Goal: Transaction & Acquisition: Purchase product/service

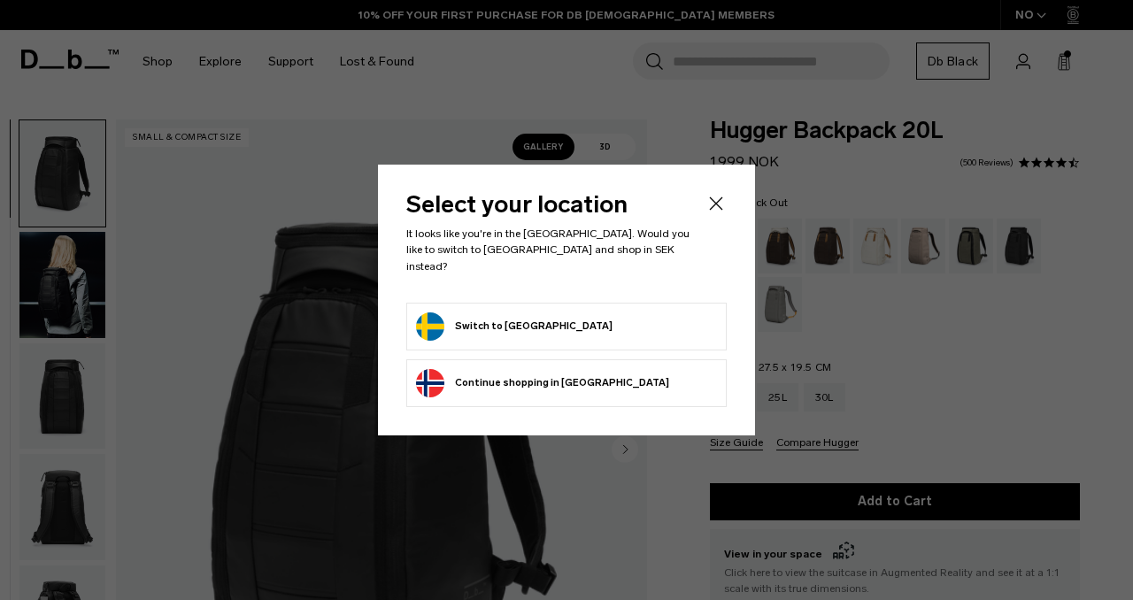
click at [516, 314] on button "Switch to Sweden" at bounding box center [514, 326] width 196 height 28
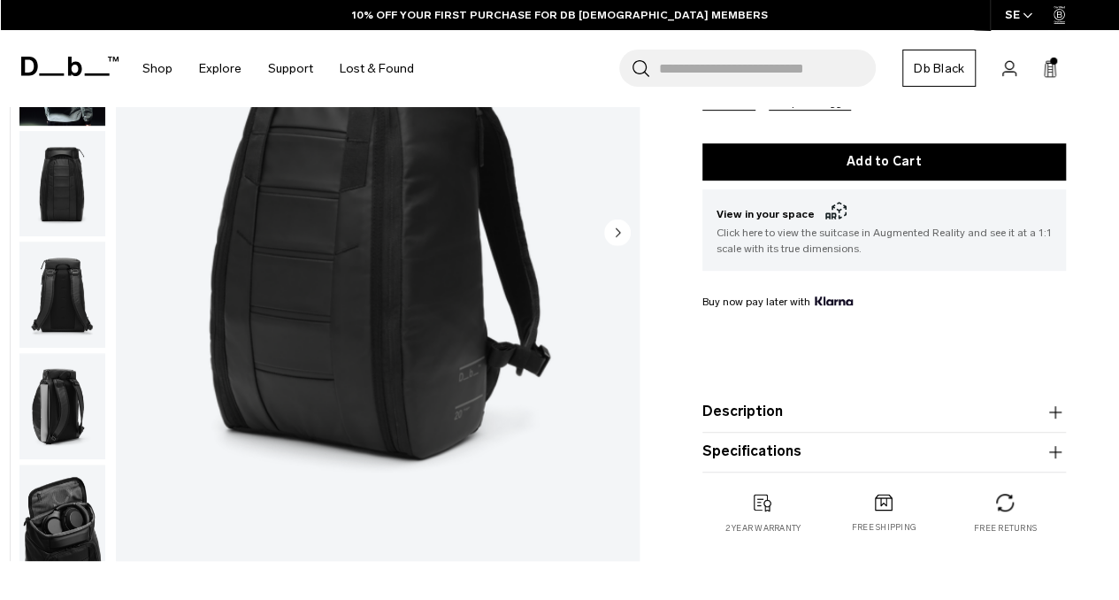
scroll to position [504, 0]
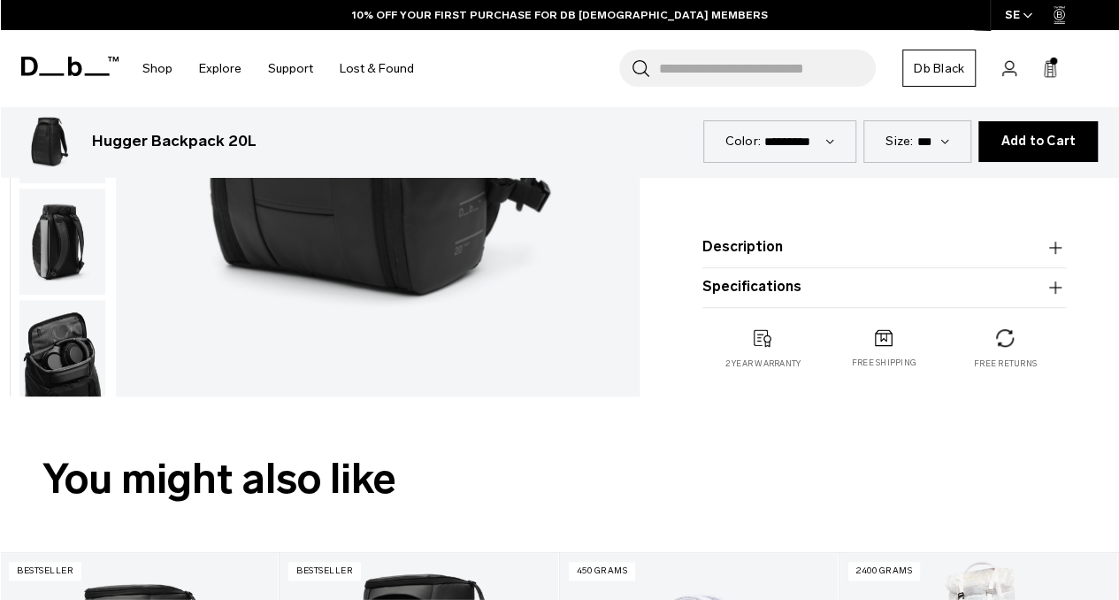
click at [776, 231] on product-accordion "Description Even the best-selling Hugger backpack isn’t immune to reimagination…" at bounding box center [885, 248] width 364 height 40
drag, startPoint x: 776, startPoint y: 231, endPoint x: 773, endPoint y: 263, distance: 32.1
click at [773, 263] on product-accordion "Description Even the best-selling Hugger backpack isn’t immune to reimagination…" at bounding box center [885, 248] width 364 height 40
click at [794, 258] on product-accordion "Description Even the best-selling Hugger backpack isn’t immune to reimagination…" at bounding box center [885, 248] width 364 height 40
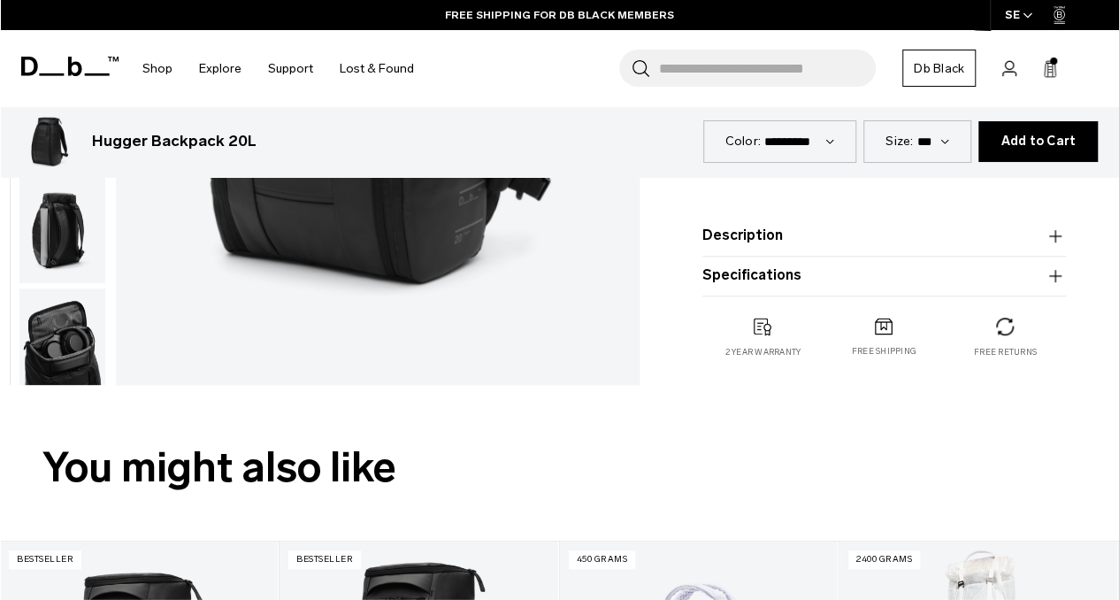
scroll to position [495, 0]
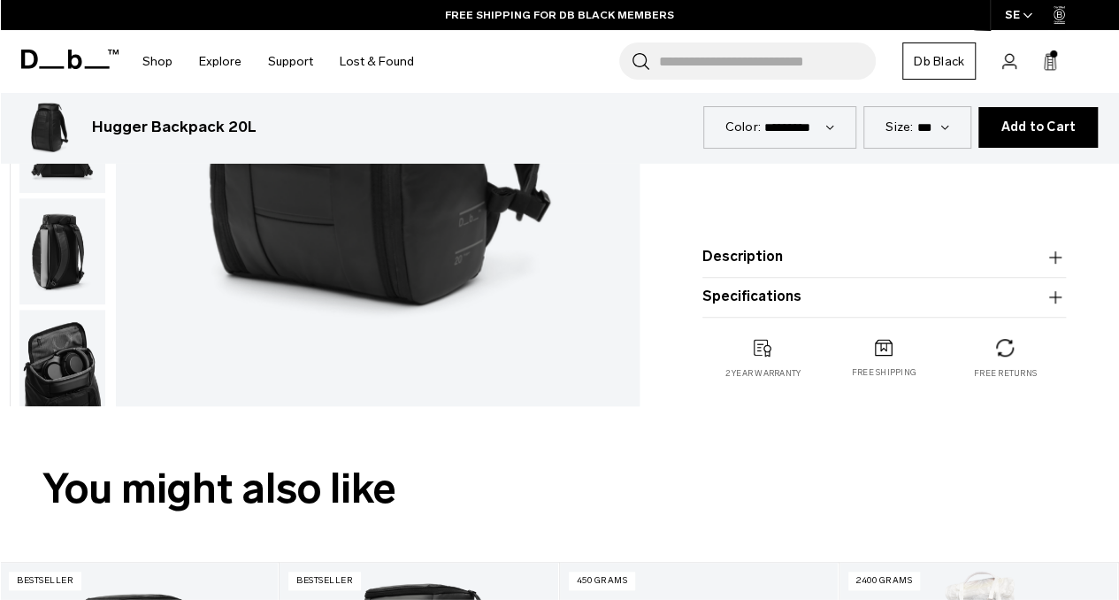
click at [788, 296] on button "Specifications" at bounding box center [885, 297] width 364 height 21
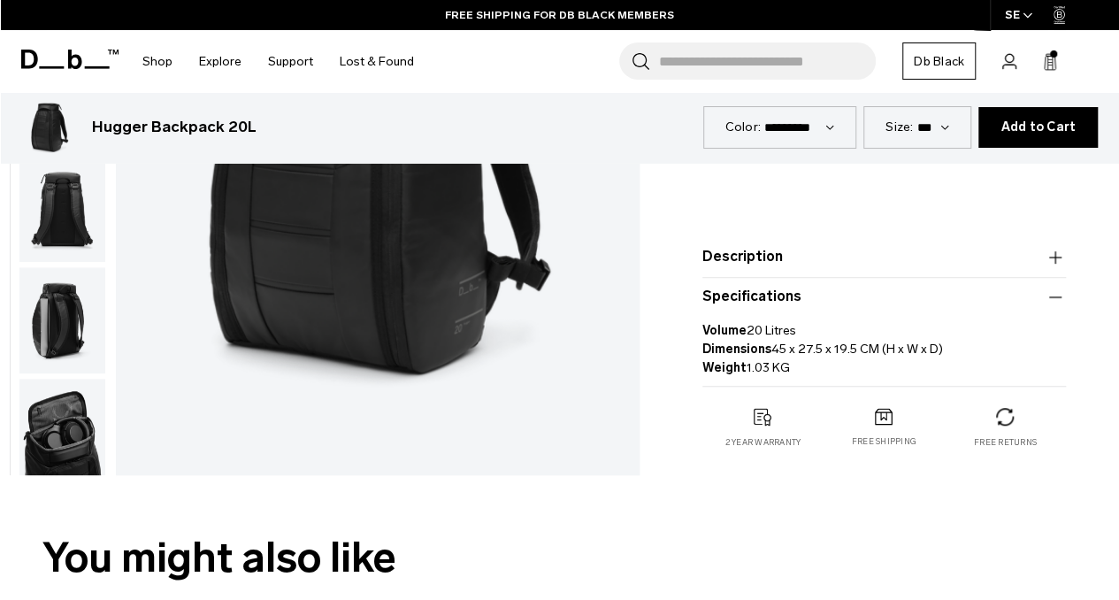
click at [760, 265] on button "Description" at bounding box center [885, 257] width 364 height 21
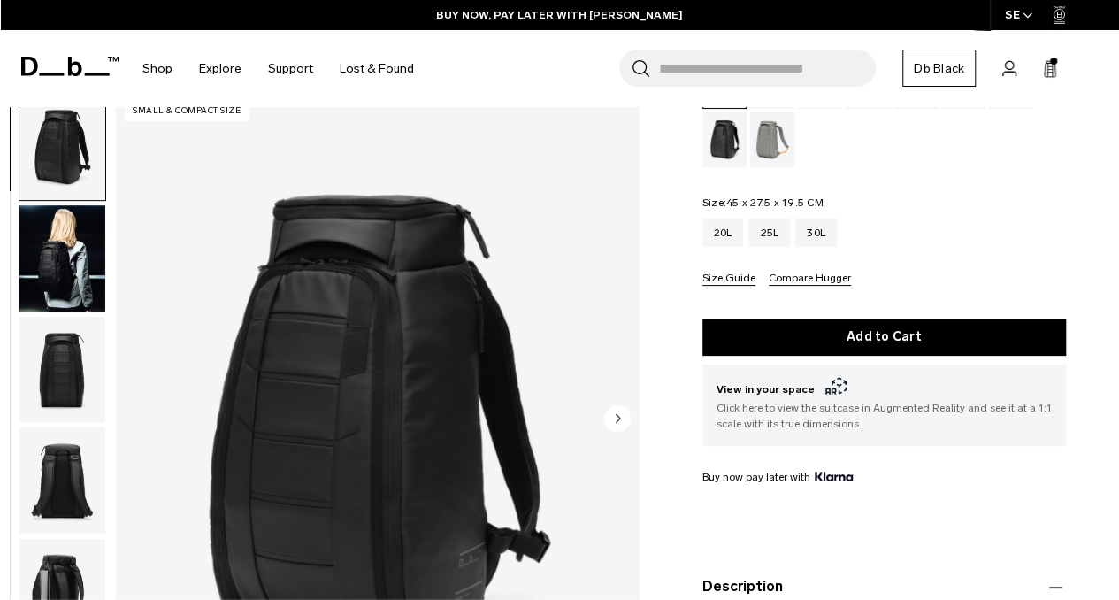
scroll to position [320, 0]
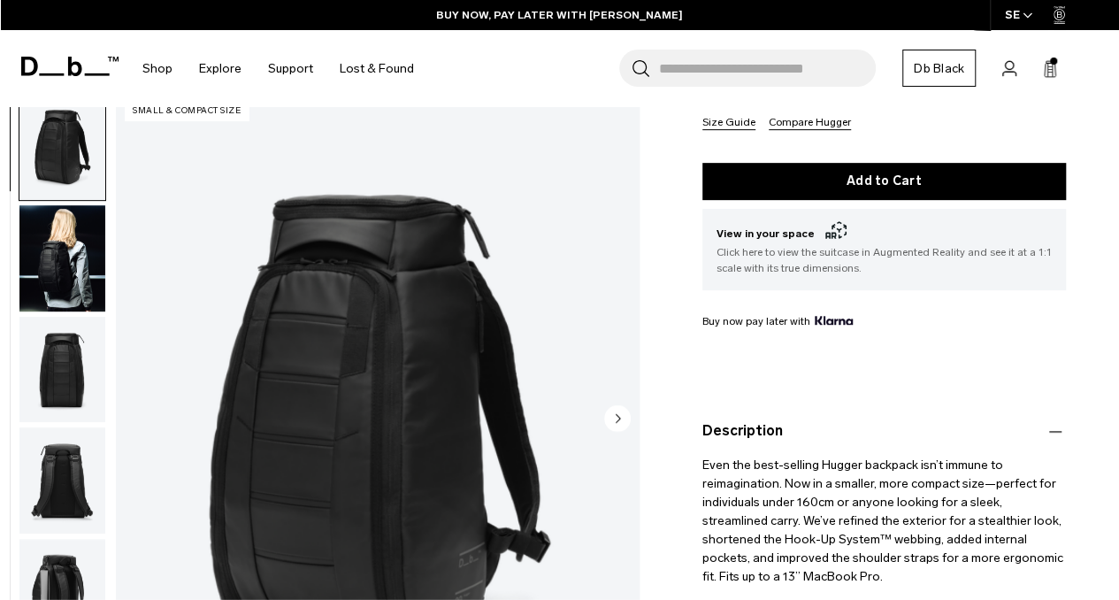
click at [621, 411] on circle "Next slide" at bounding box center [617, 417] width 27 height 27
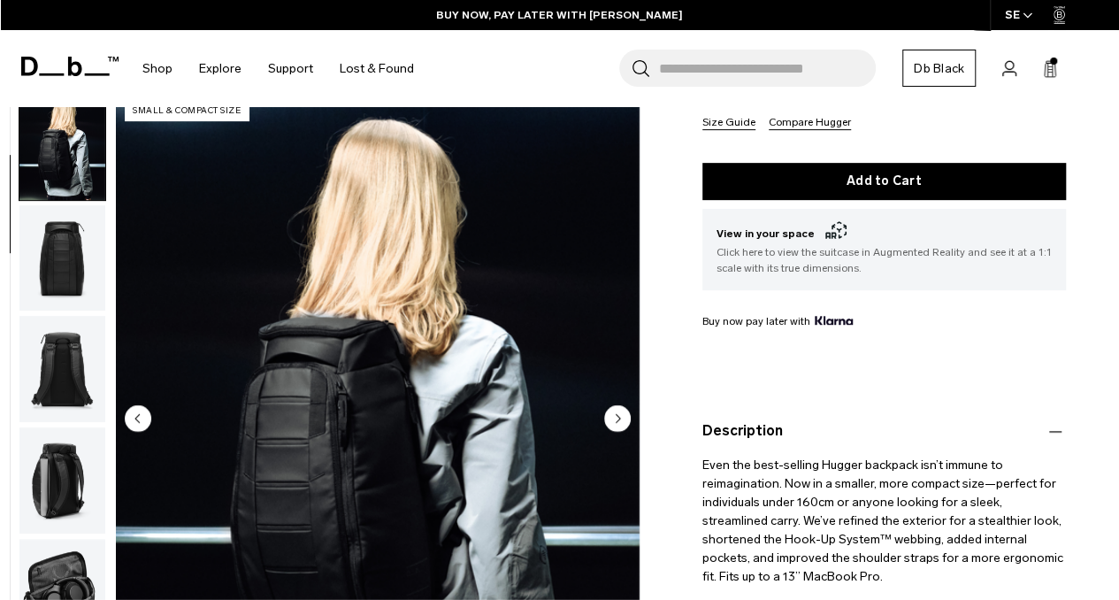
scroll to position [407, 0]
